Goal: Check status: Check status

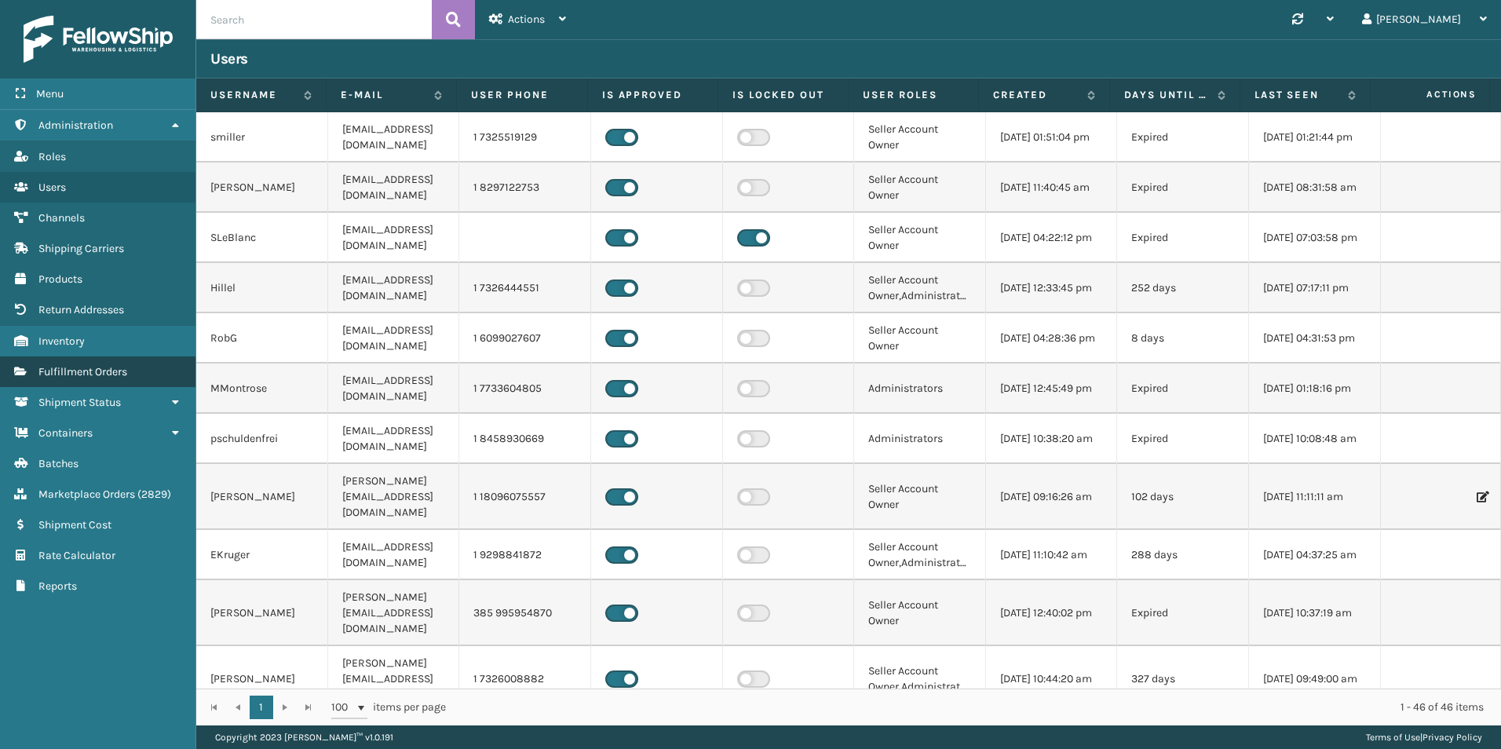
click at [84, 367] on span "Fulfillment Orders" at bounding box center [82, 371] width 89 height 13
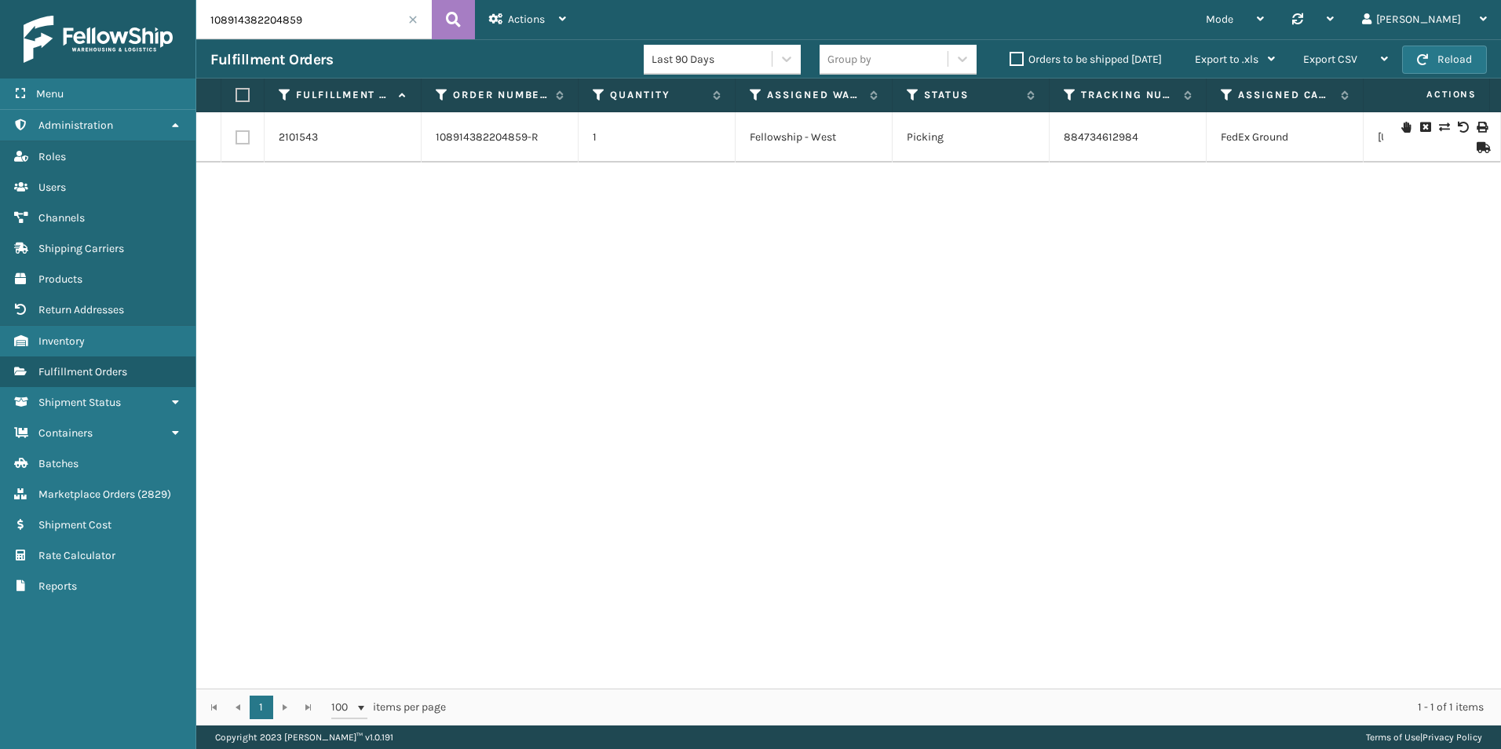
click at [1150, 148] on td "884734612984" at bounding box center [1128, 137] width 157 height 50
drag, startPoint x: 1153, startPoint y: 146, endPoint x: 1055, endPoint y: 142, distance: 97.5
click at [1055, 142] on td "884734612984" at bounding box center [1128, 137] width 157 height 50
copy link "884734612984"
click at [1421, 554] on div "2101543 108914382204859-R 1 Fellowship - West Picking 884734612984 [GEOGRAPHIC_…" at bounding box center [848, 400] width 1305 height 576
